Goal: Task Accomplishment & Management: Use online tool/utility

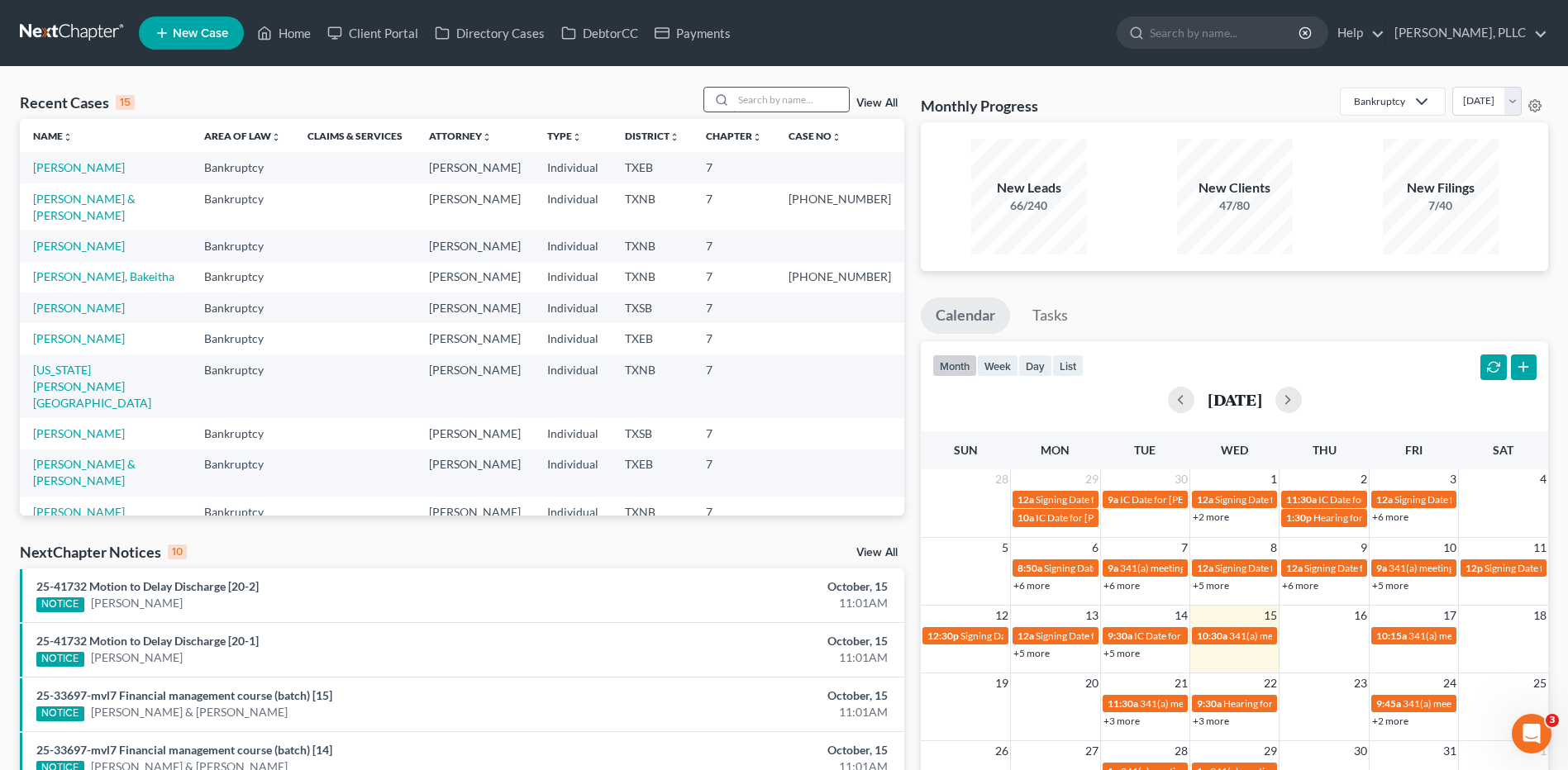
click at [756, 99] on input "search" at bounding box center [791, 100] width 116 height 24
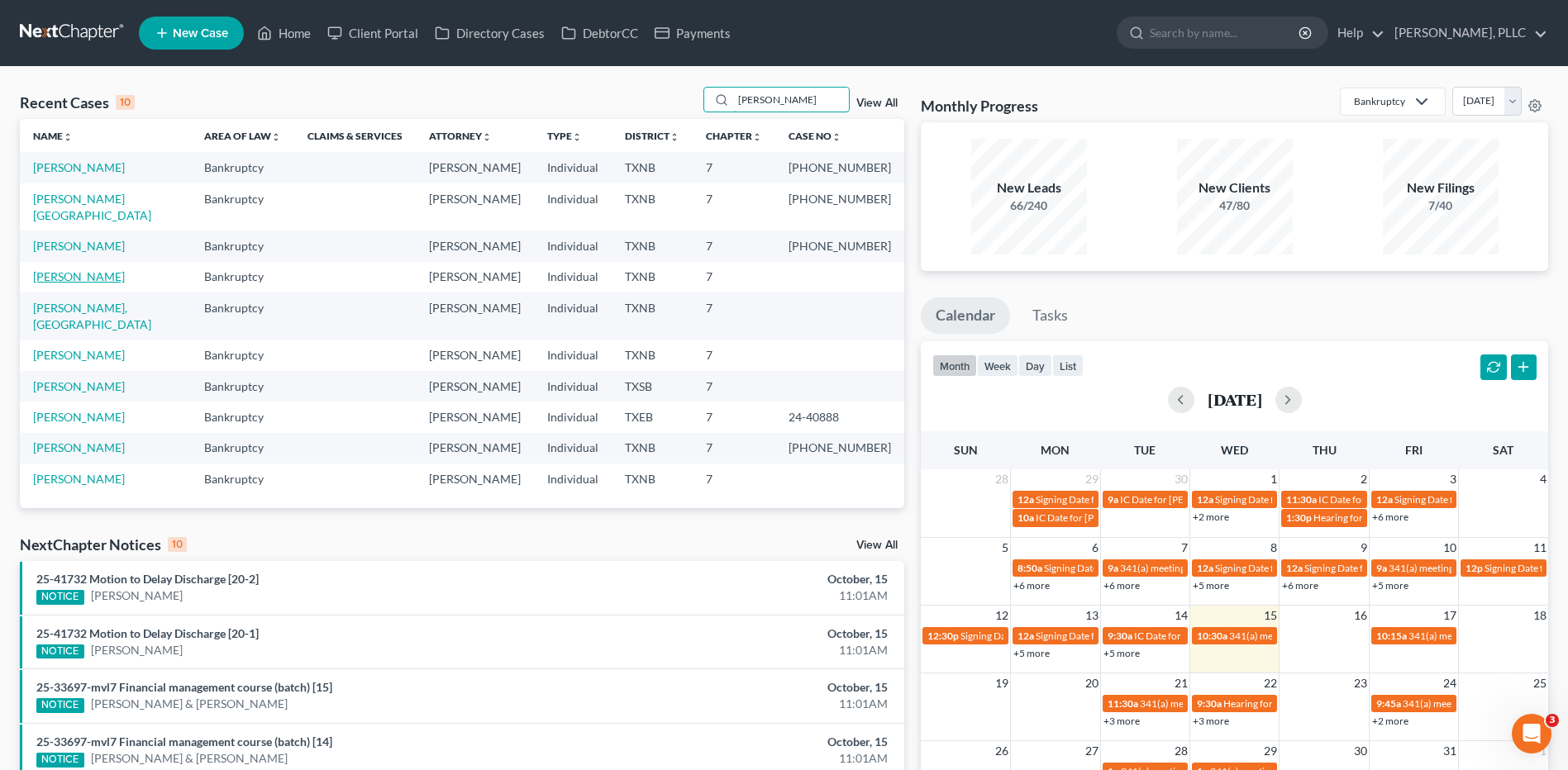
type input "[PERSON_NAME]"
click at [101, 270] on link "[PERSON_NAME]" at bounding box center [79, 277] width 92 height 14
select select "3"
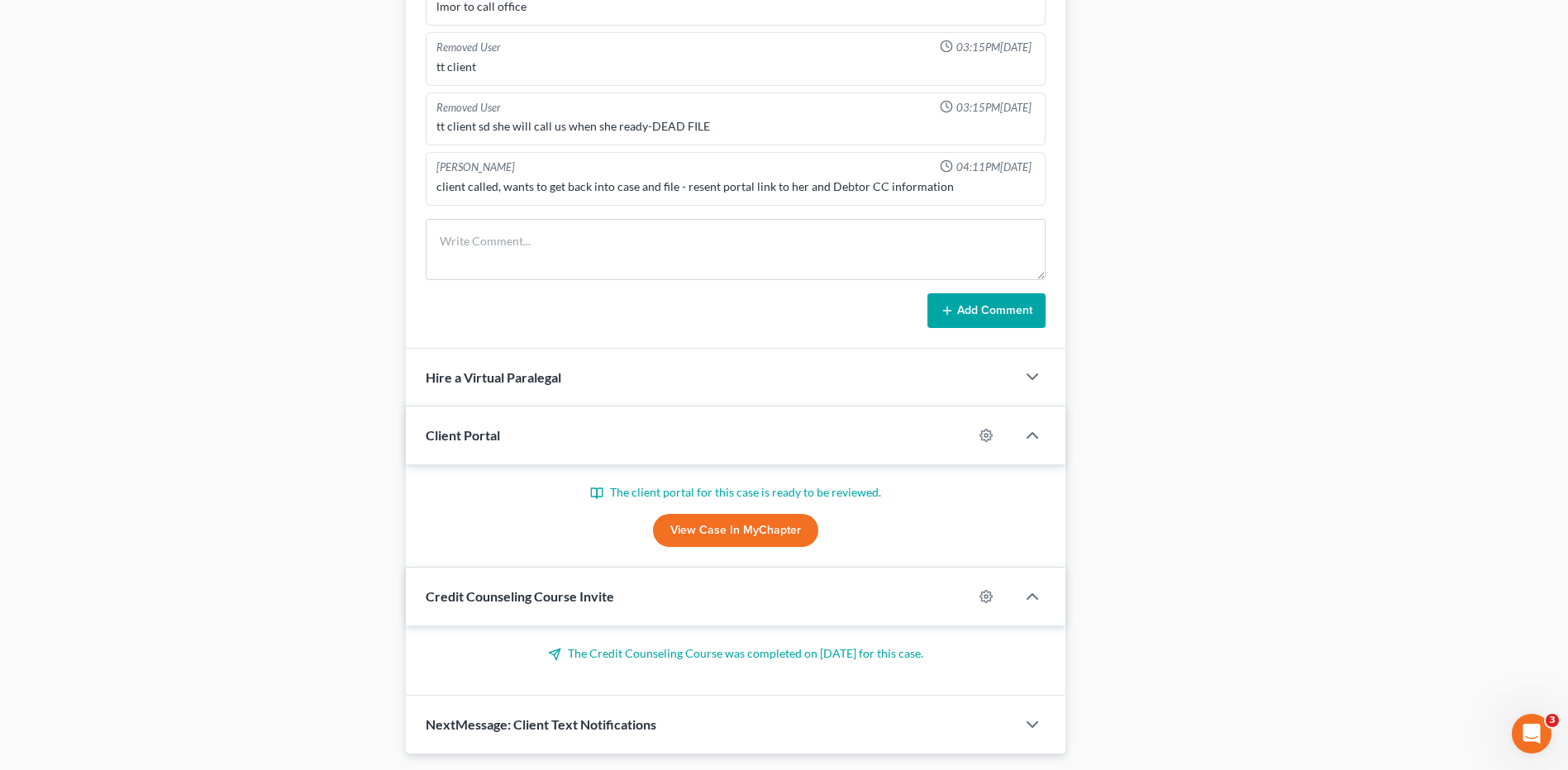
scroll to position [1075, 0]
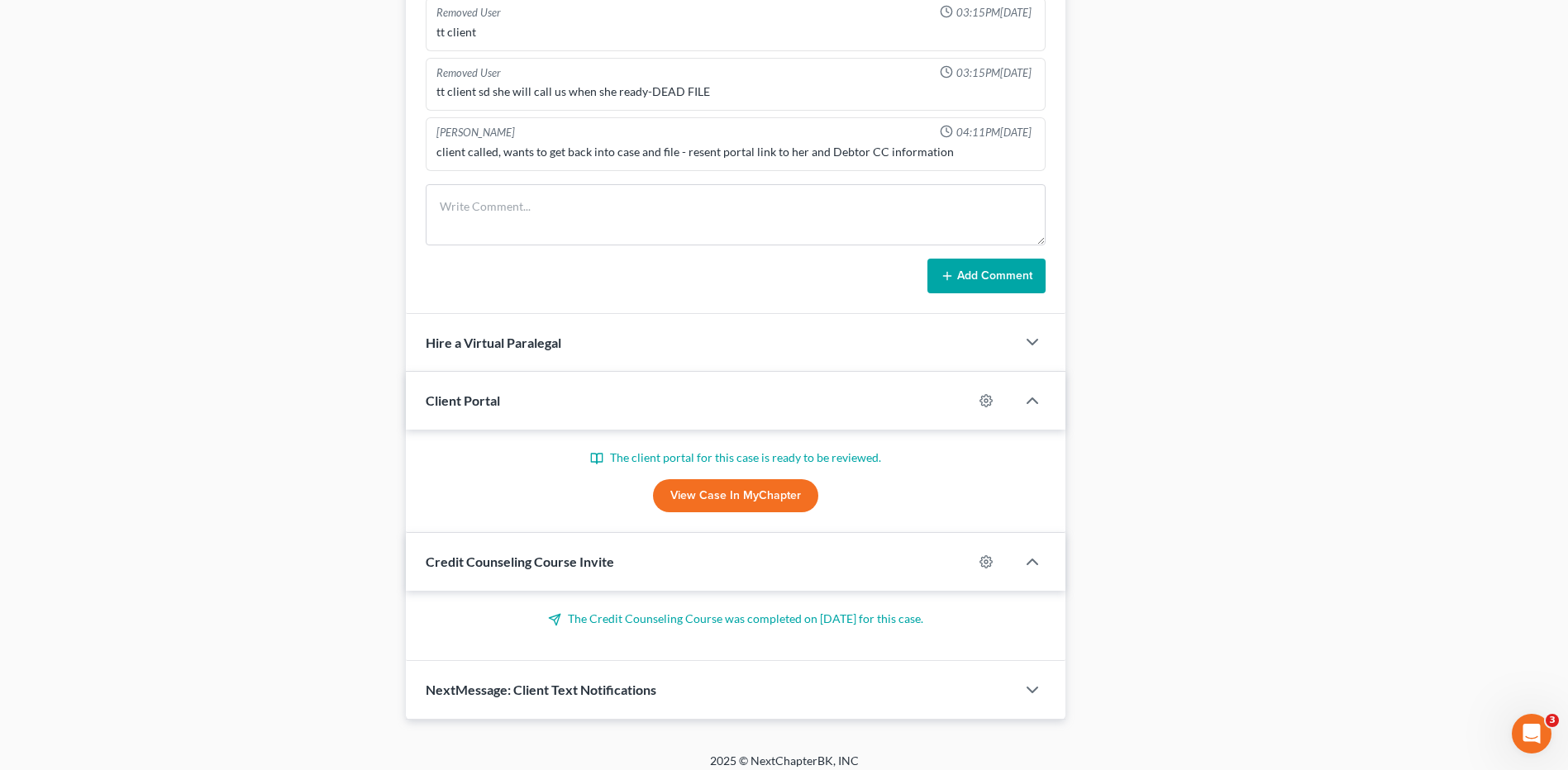
click at [729, 499] on link "View Case in MyChapter" at bounding box center [735, 495] width 165 height 33
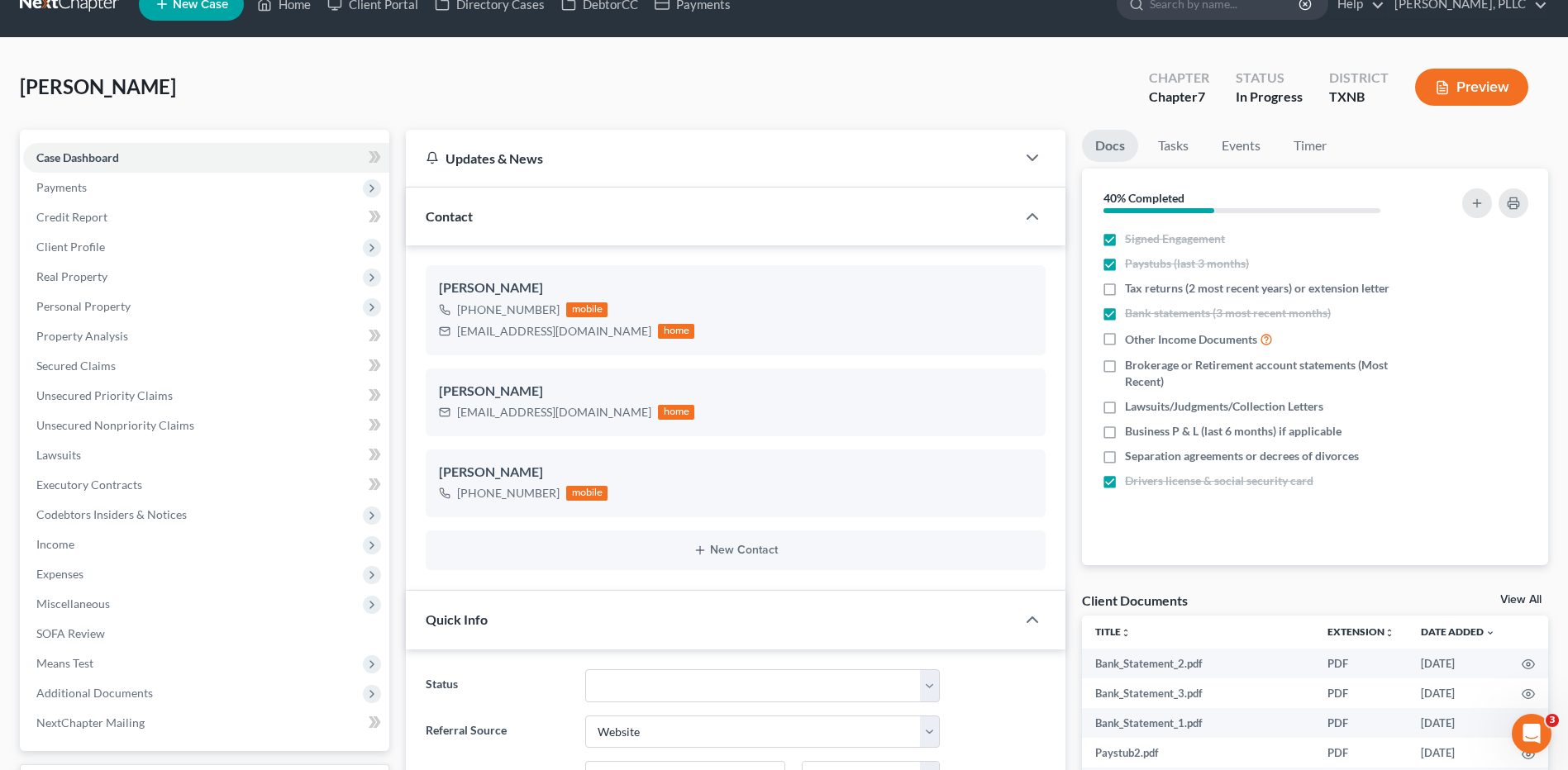
scroll to position [0, 0]
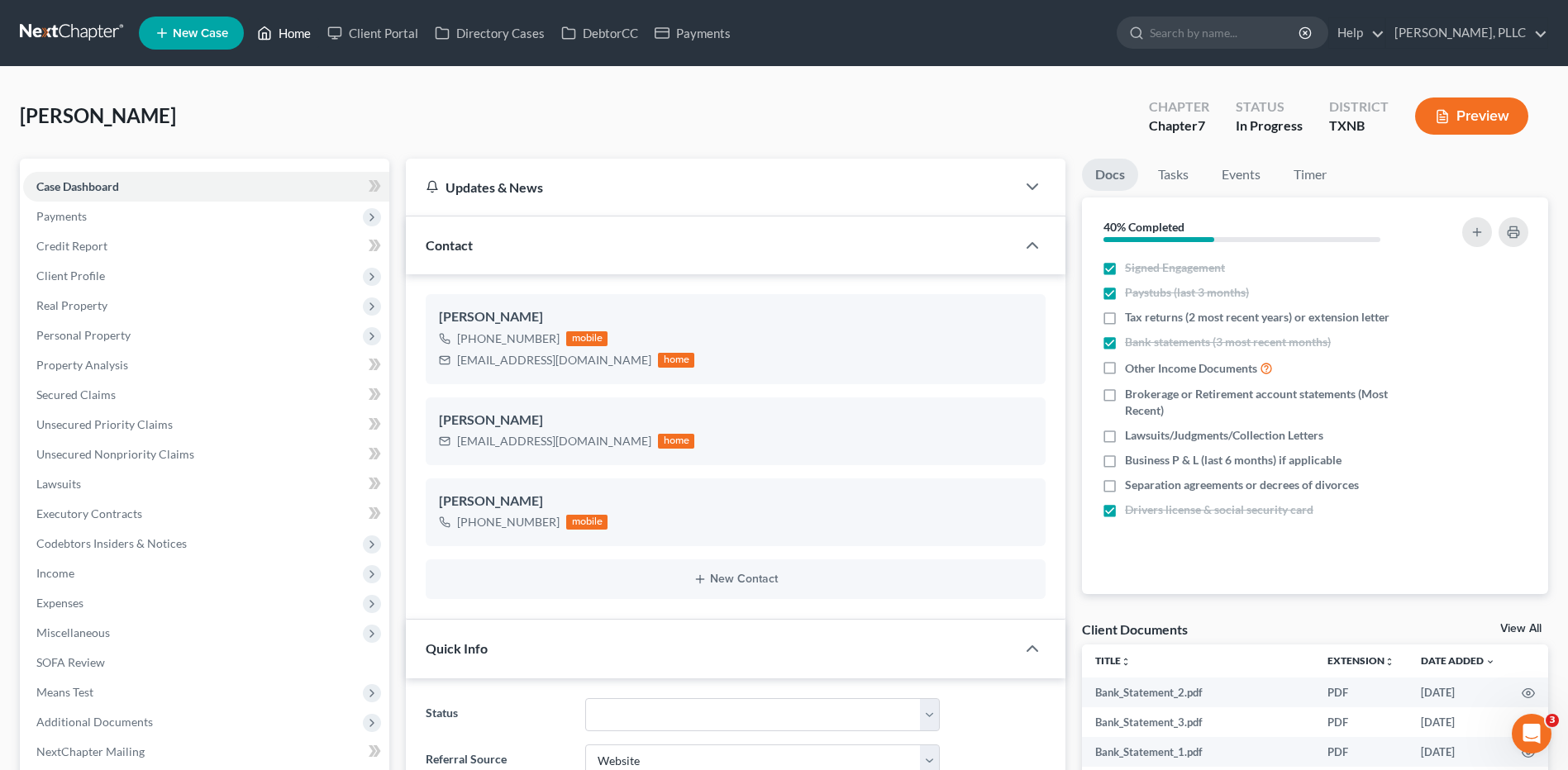
click at [288, 41] on link "Home" at bounding box center [283, 32] width 71 height 30
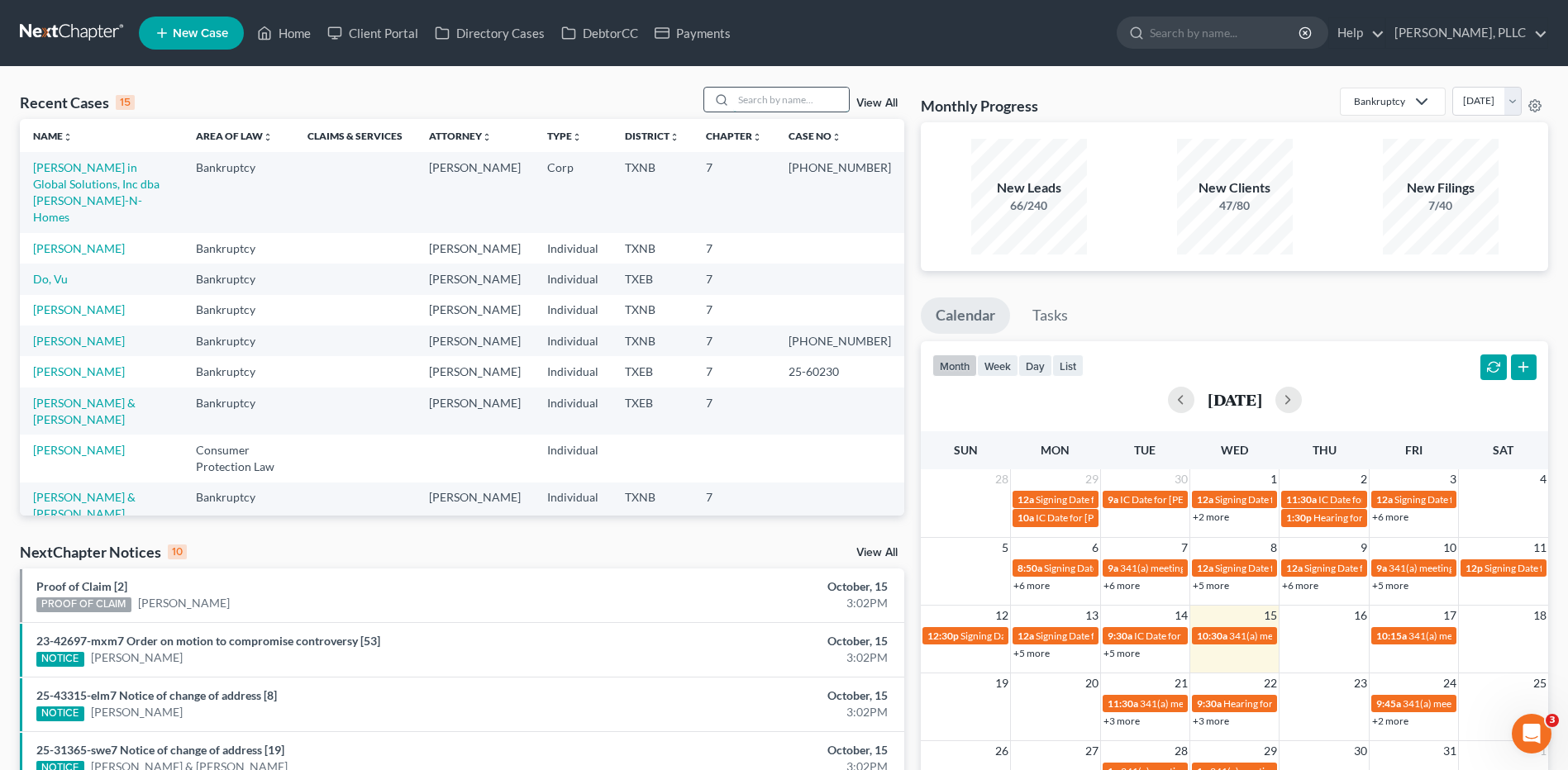
click at [787, 94] on input "search" at bounding box center [791, 100] width 116 height 24
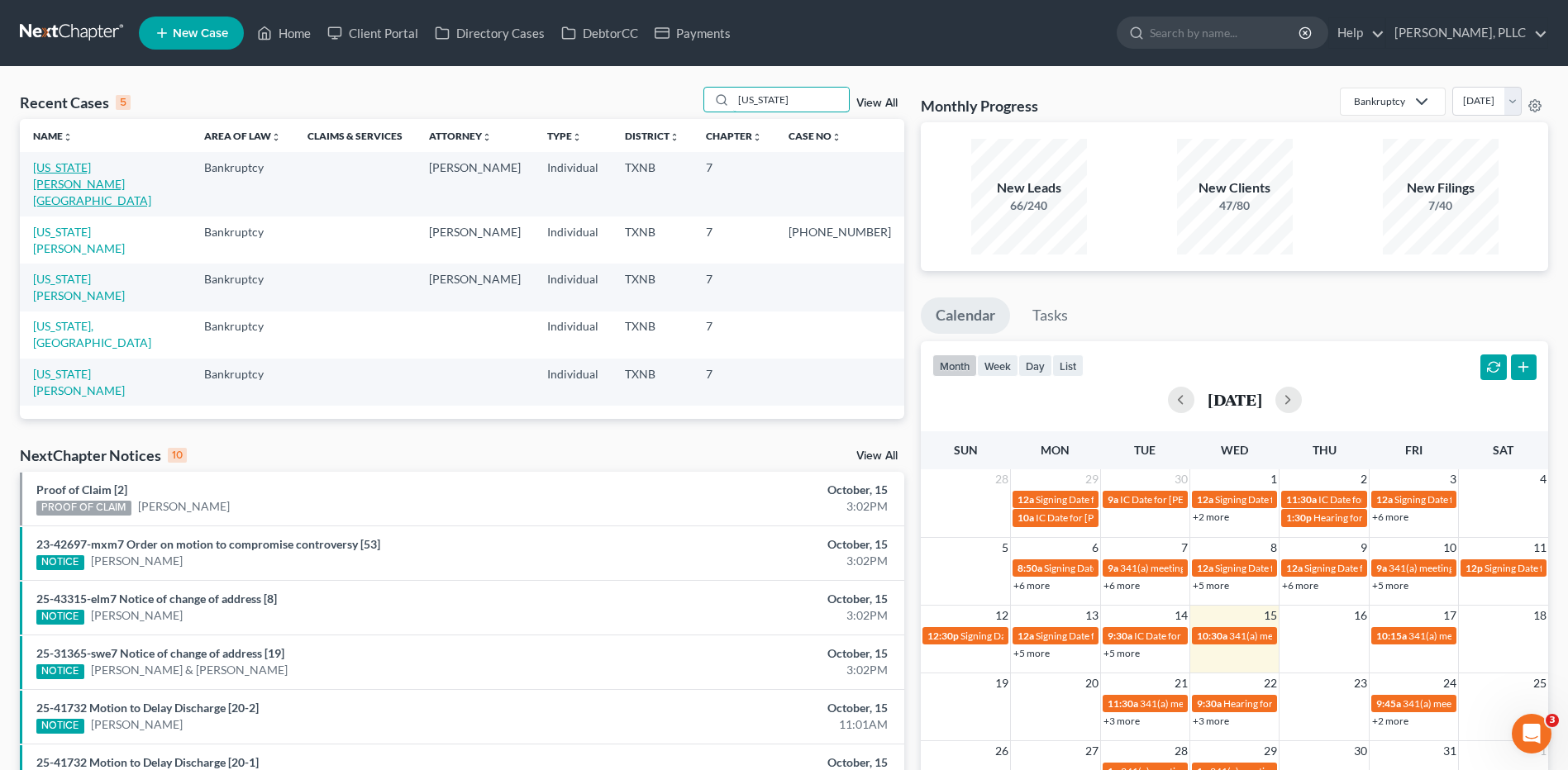
type input "[US_STATE]"
click at [98, 168] on link "[US_STATE][PERSON_NAME][GEOGRAPHIC_DATA]" at bounding box center [92, 183] width 118 height 47
select select "6"
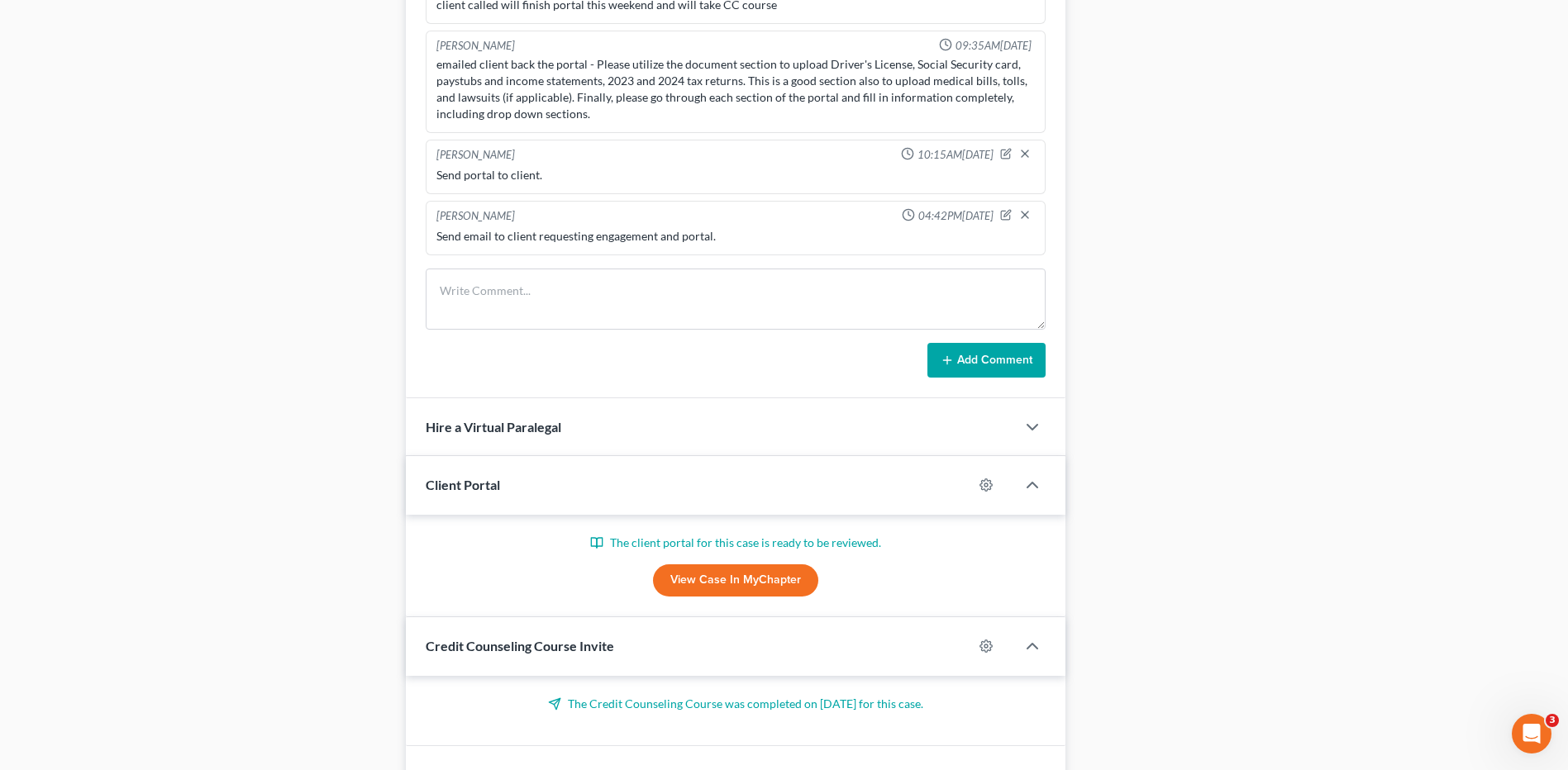
scroll to position [970, 0]
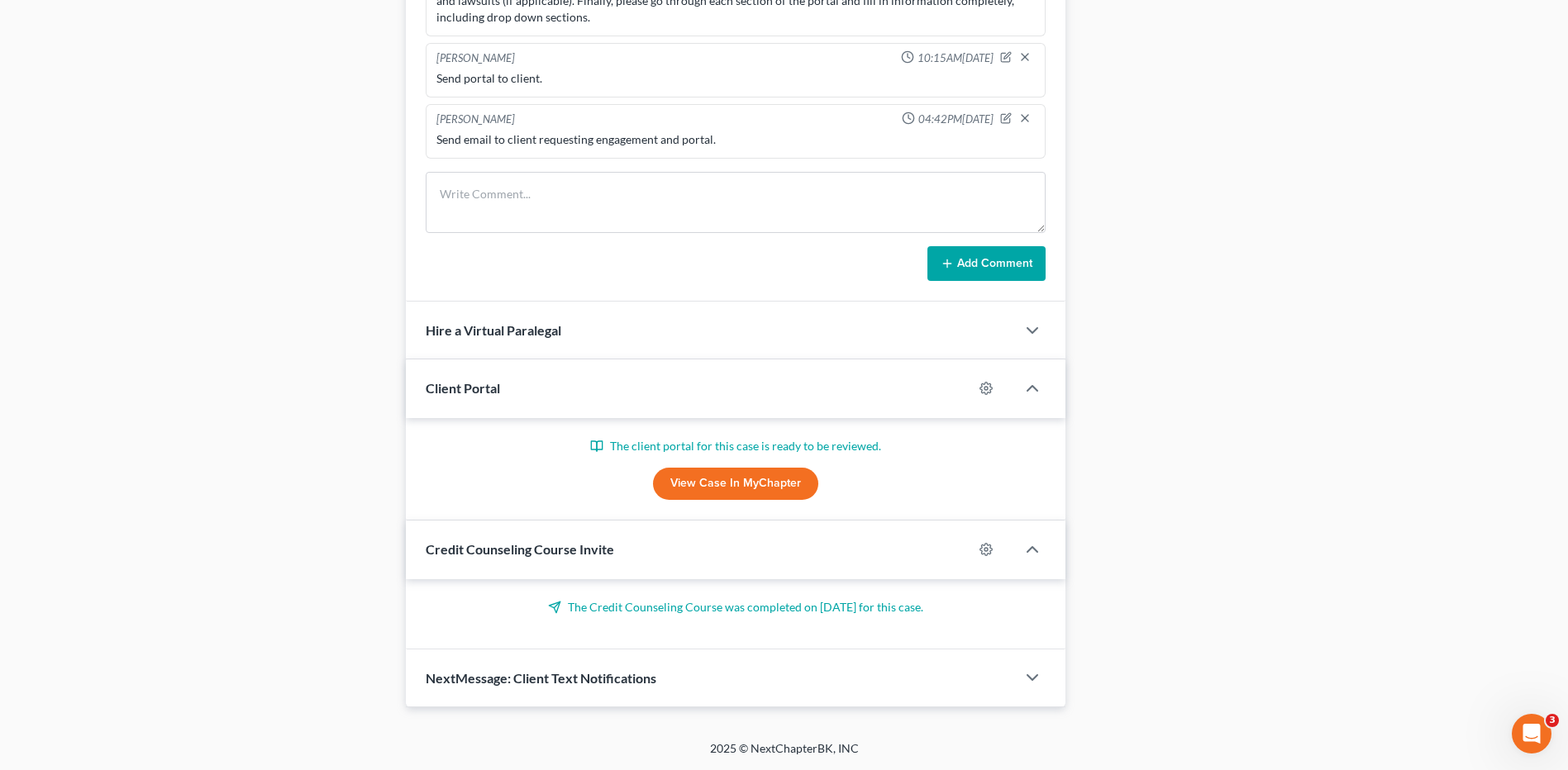
click at [735, 485] on link "View Case in MyChapter" at bounding box center [735, 484] width 165 height 33
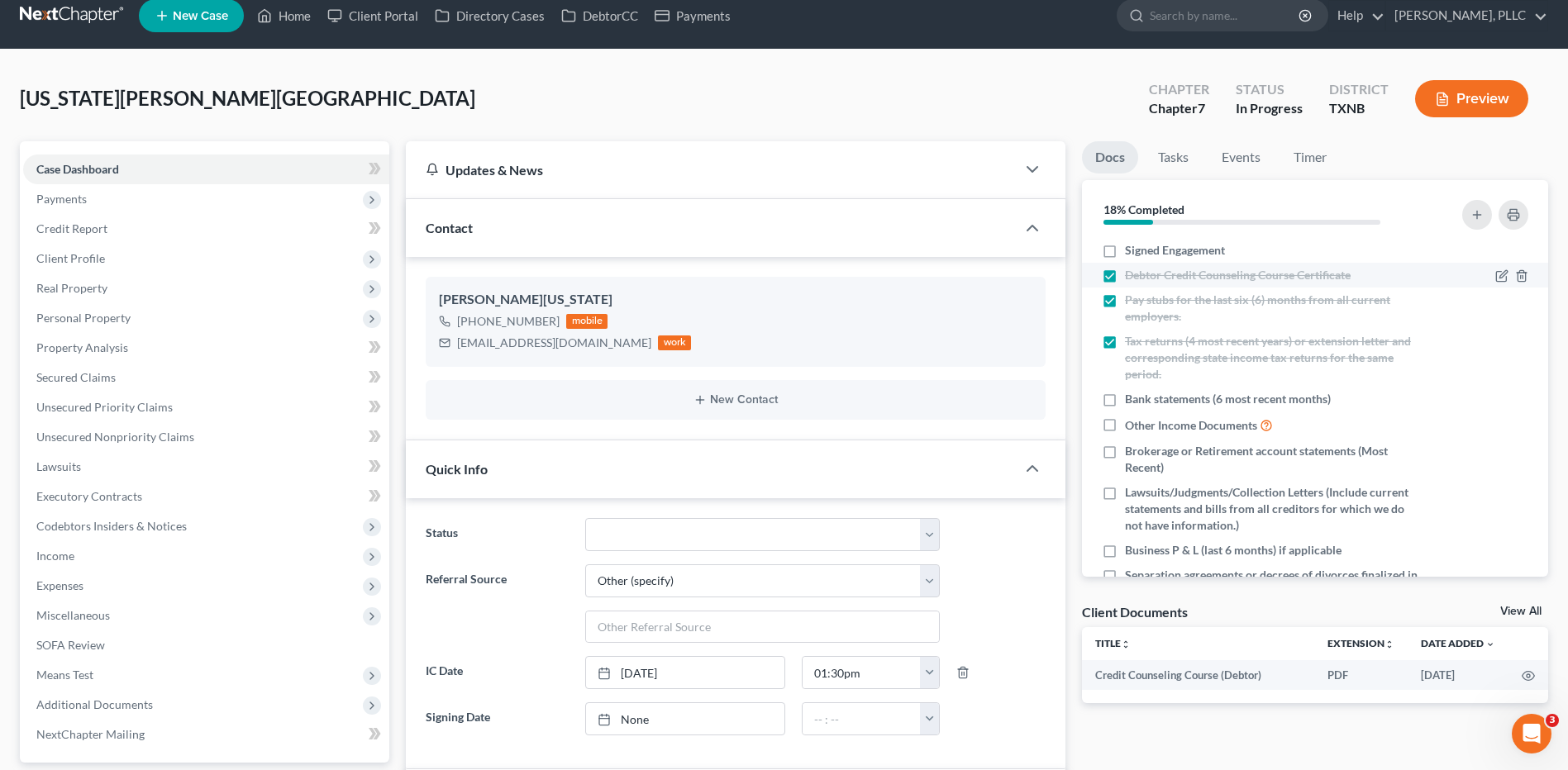
scroll to position [0, 0]
